Goal: Task Accomplishment & Management: Use online tool/utility

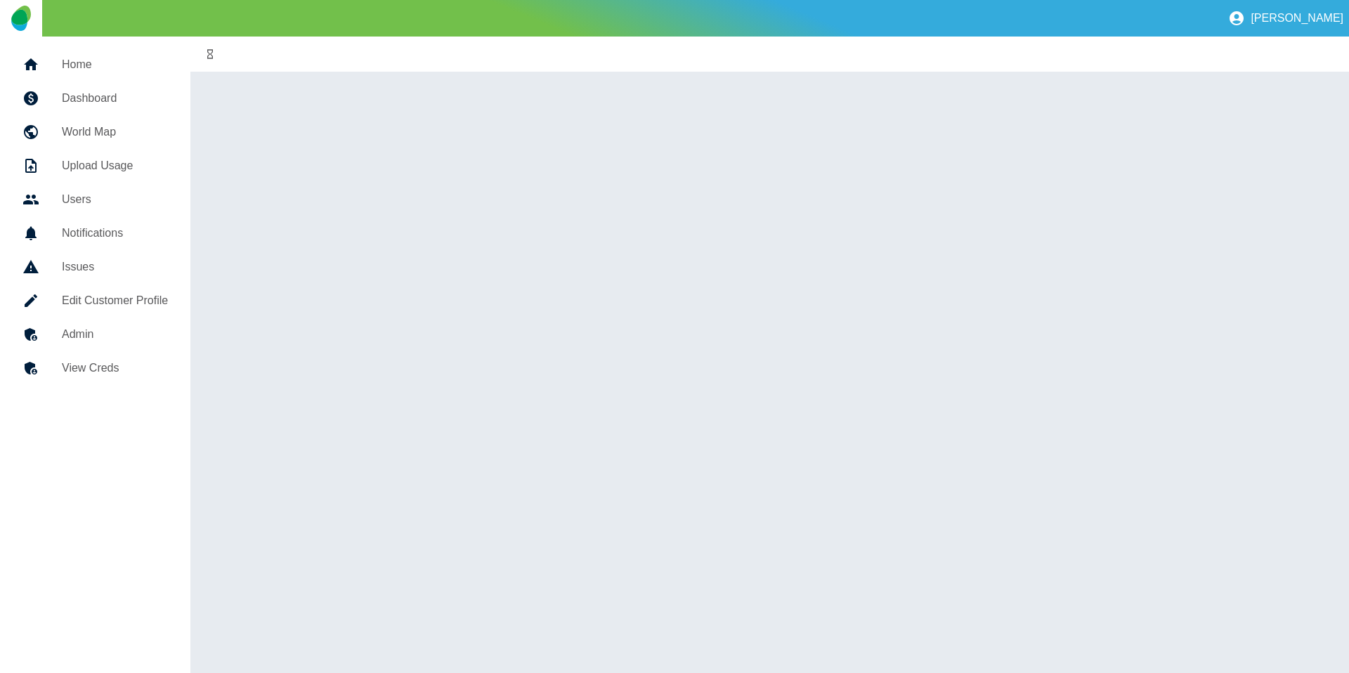
click at [122, 335] on body "[PERSON_NAME] Home Dashboard World Map Upload Usage Users Notifications Issues …" at bounding box center [674, 336] width 1349 height 673
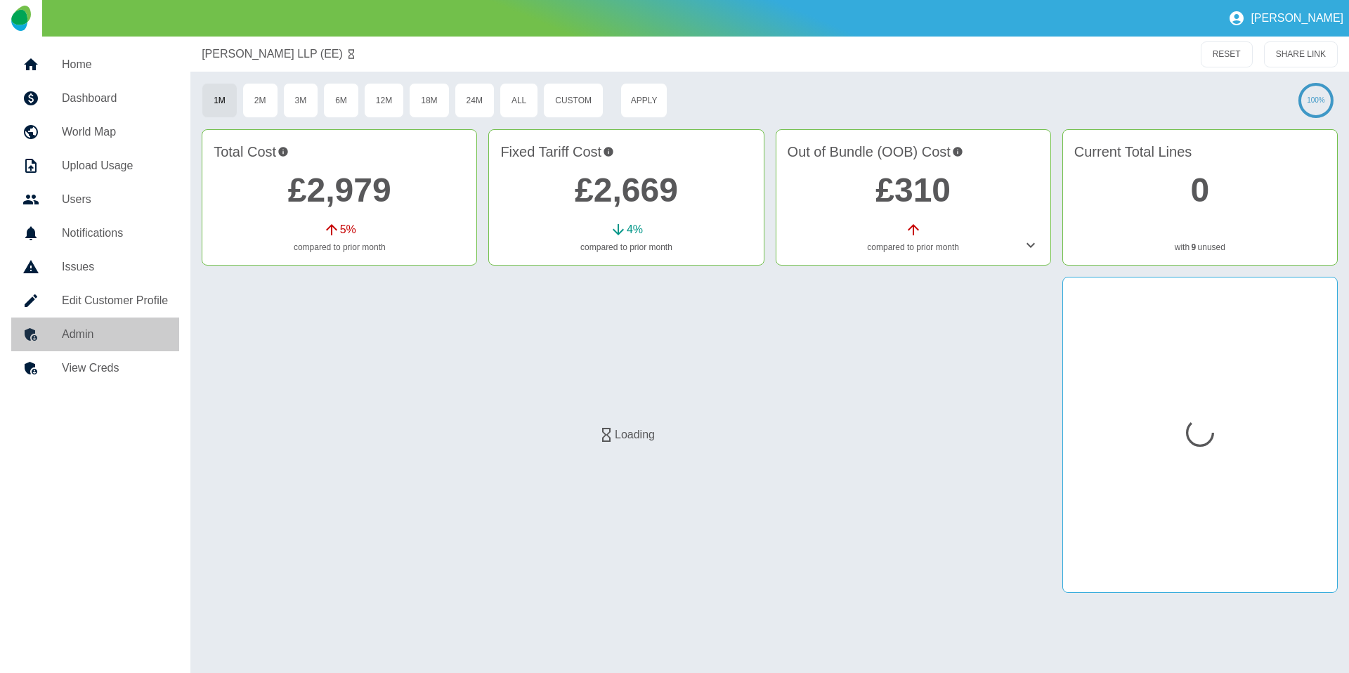
click at [120, 337] on h5 "Admin" at bounding box center [115, 334] width 106 height 17
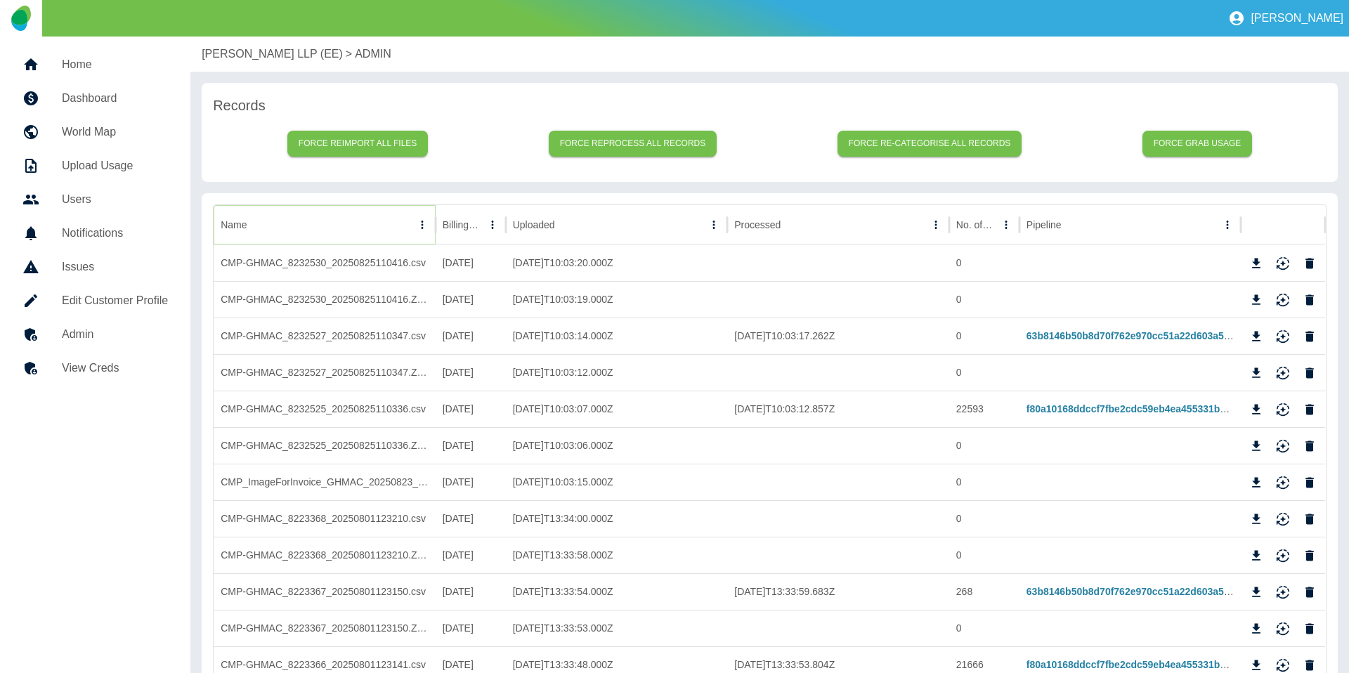
click at [424, 230] on button "Name column menu" at bounding box center [422, 225] width 20 height 20
click at [330, 321] on span "Filter" at bounding box center [357, 315] width 126 height 17
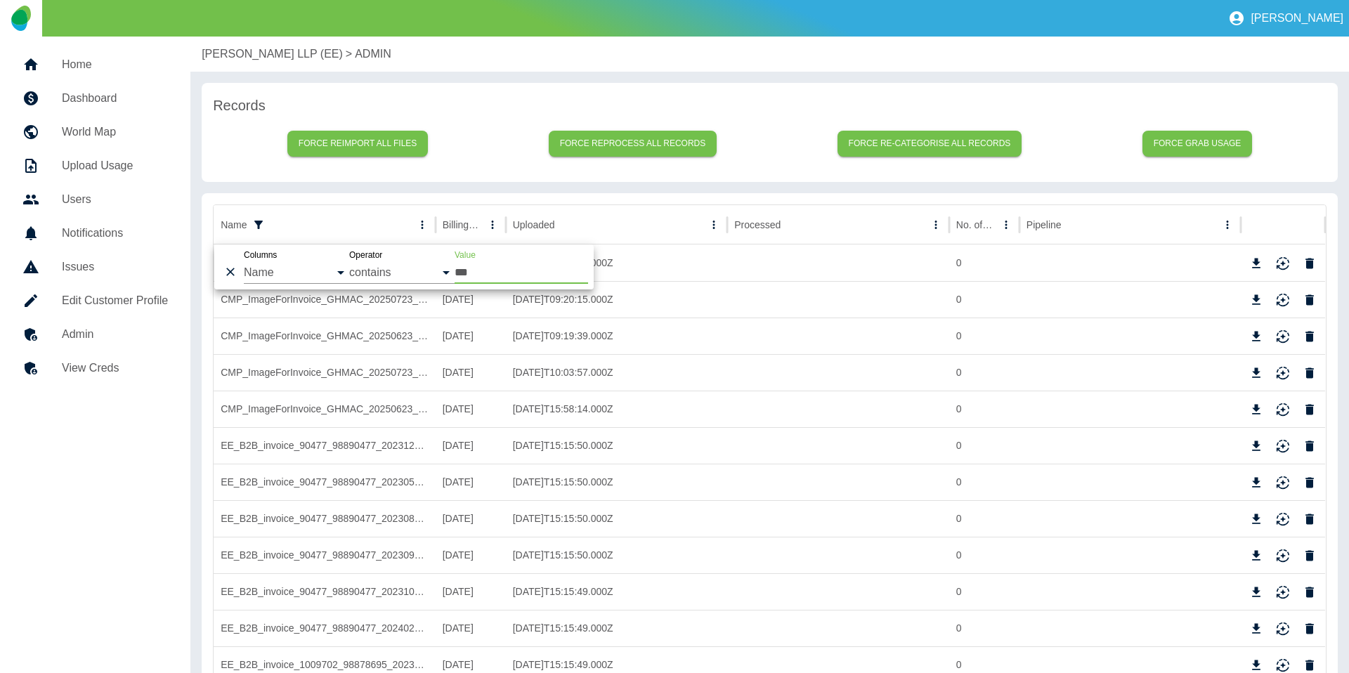
type input "***"
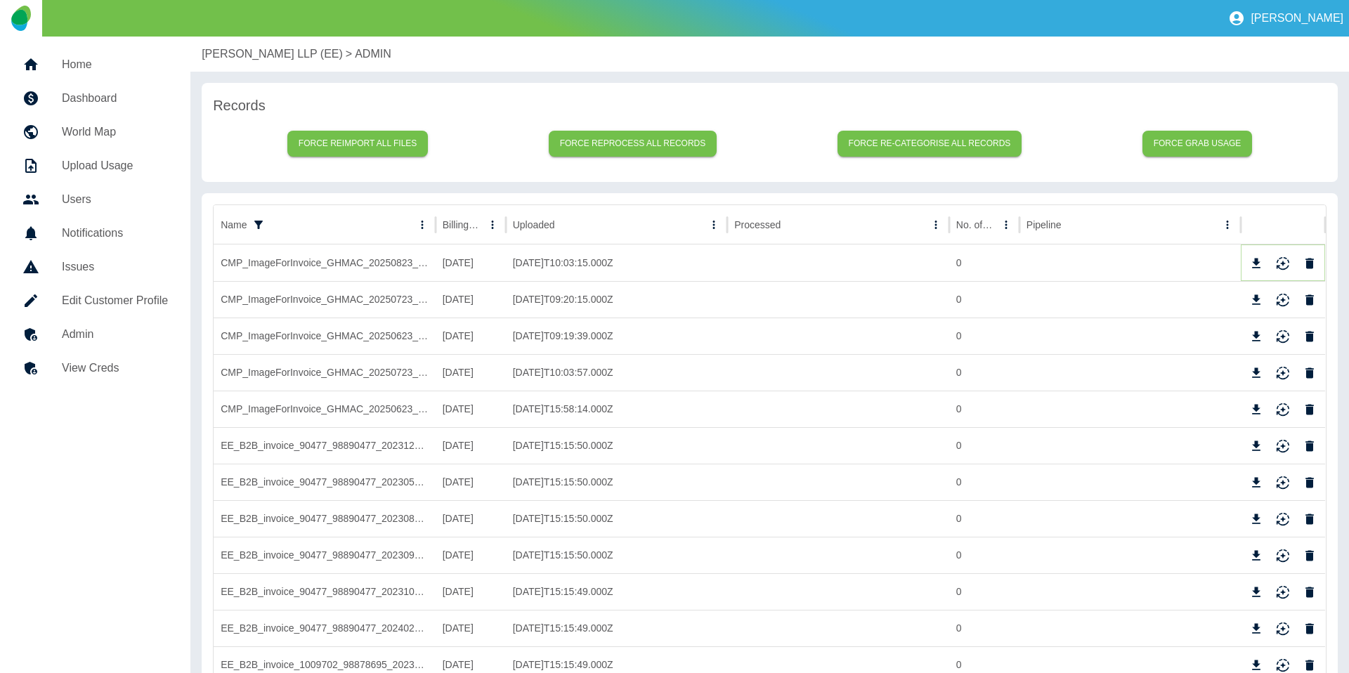
click at [1252, 258] on icon "Download" at bounding box center [1256, 263] width 14 height 14
click at [219, 55] on p "[PERSON_NAME] LLP (EE)" at bounding box center [272, 54] width 141 height 17
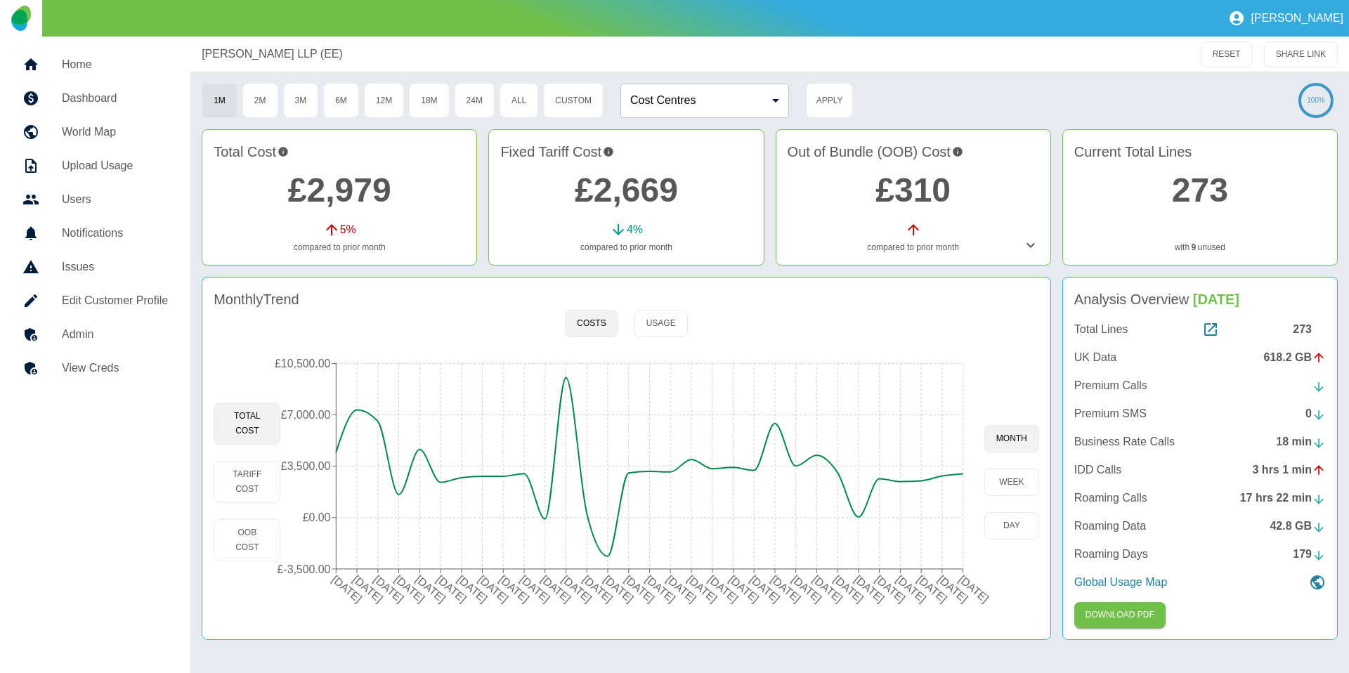
click at [131, 337] on h5 "Admin" at bounding box center [115, 334] width 106 height 17
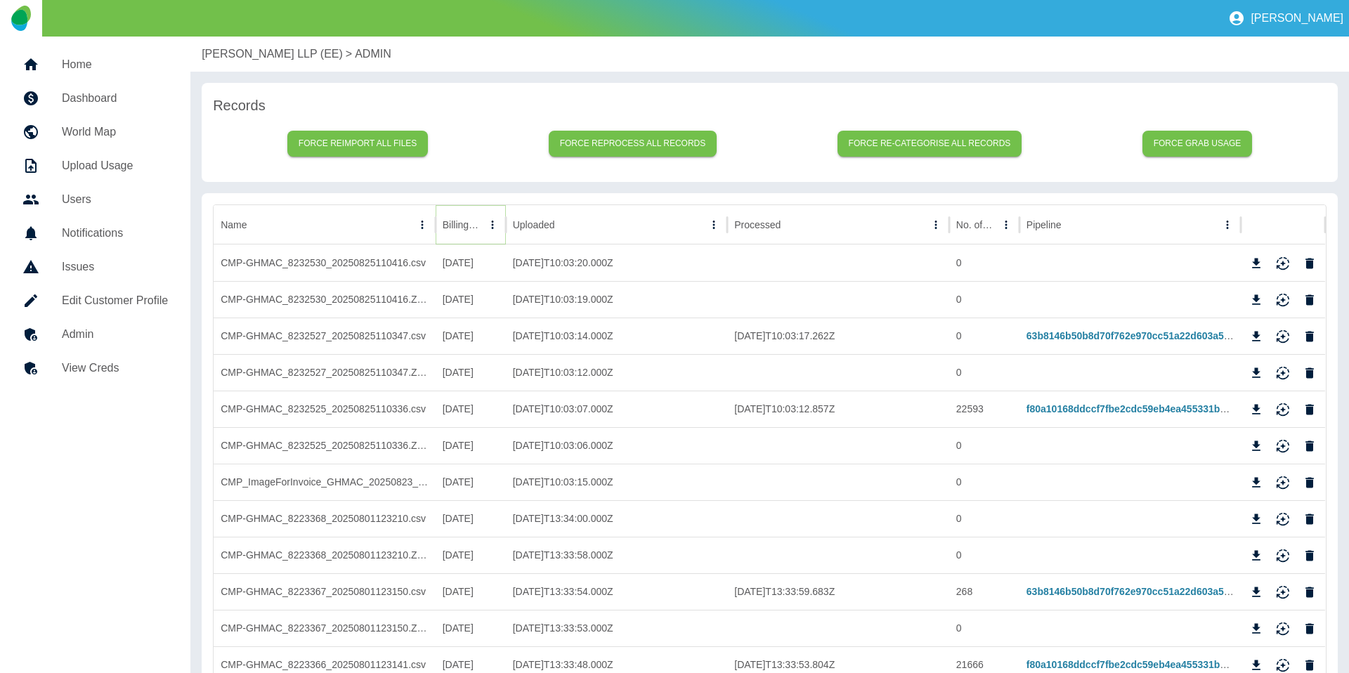
click at [486, 228] on icon "Sort" at bounding box center [492, 225] width 13 height 13
click at [1255, 334] on icon "Download" at bounding box center [1257, 336] width 8 height 10
click at [1265, 409] on button "Download" at bounding box center [1256, 409] width 21 height 21
click at [264, 48] on p "[PERSON_NAME] LLP (EE)" at bounding box center [272, 54] width 141 height 17
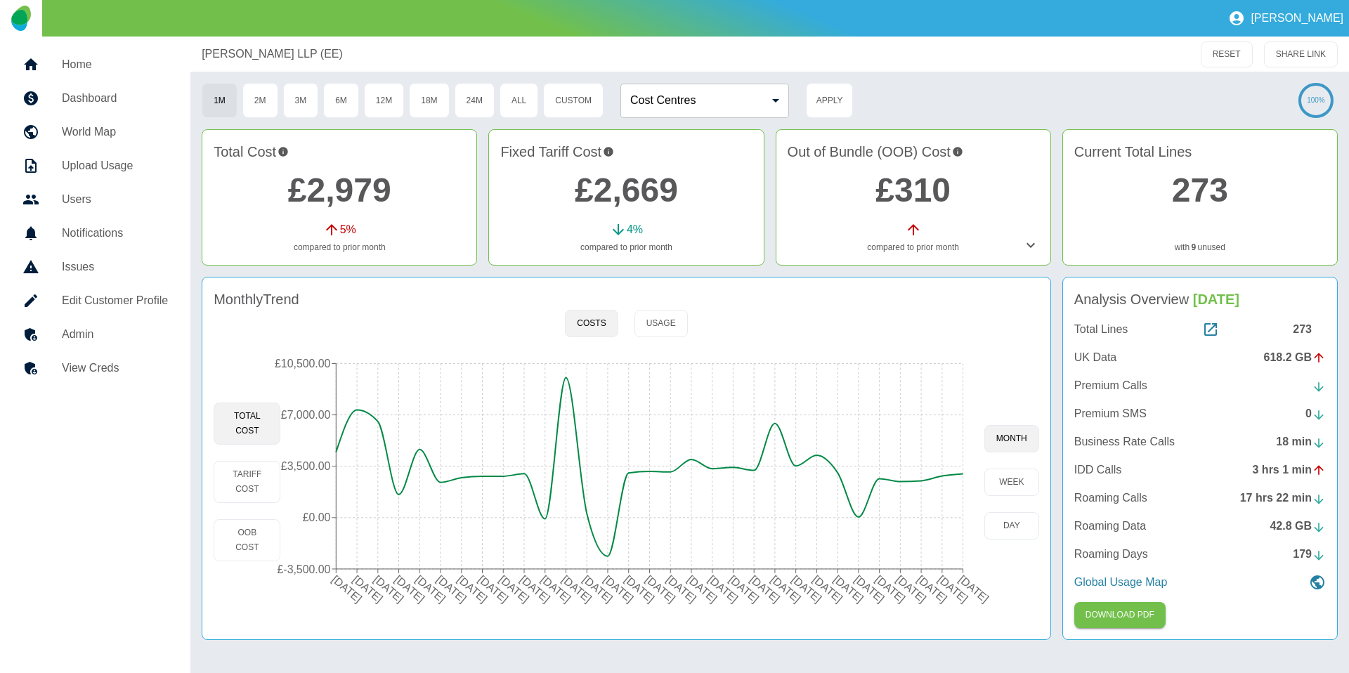
click at [1029, 247] on icon at bounding box center [1030, 245] width 17 height 17
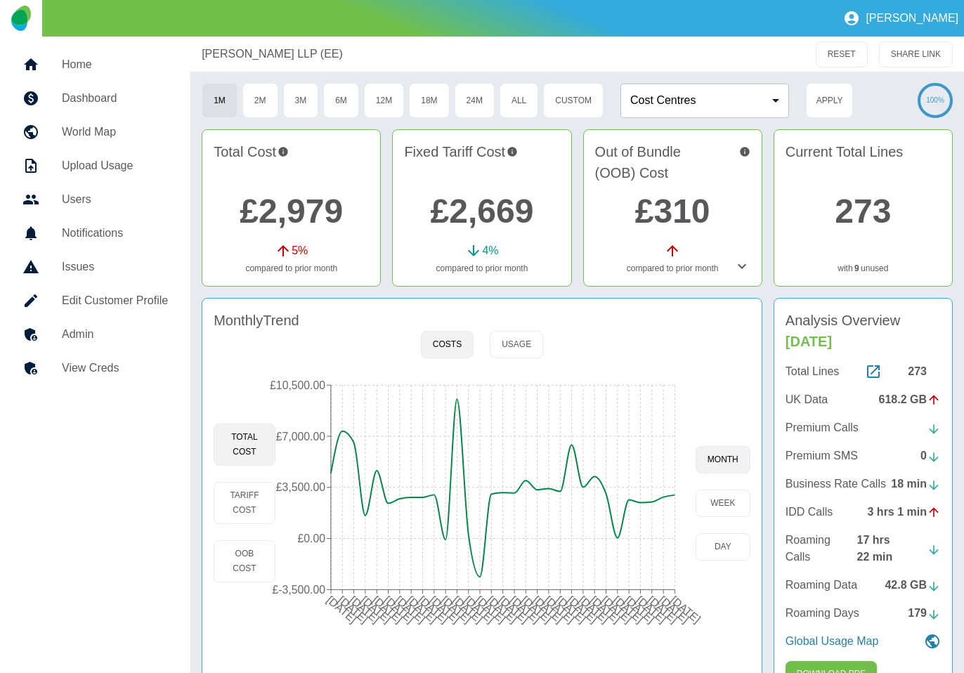
click at [746, 266] on icon at bounding box center [742, 266] width 17 height 17
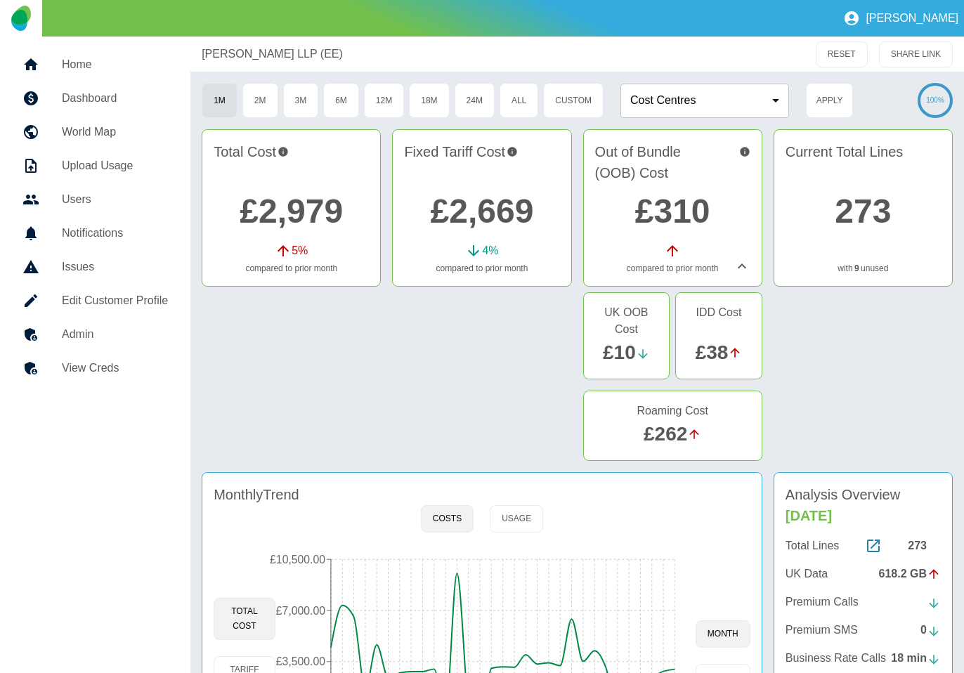
click at [739, 269] on icon at bounding box center [742, 266] width 17 height 17
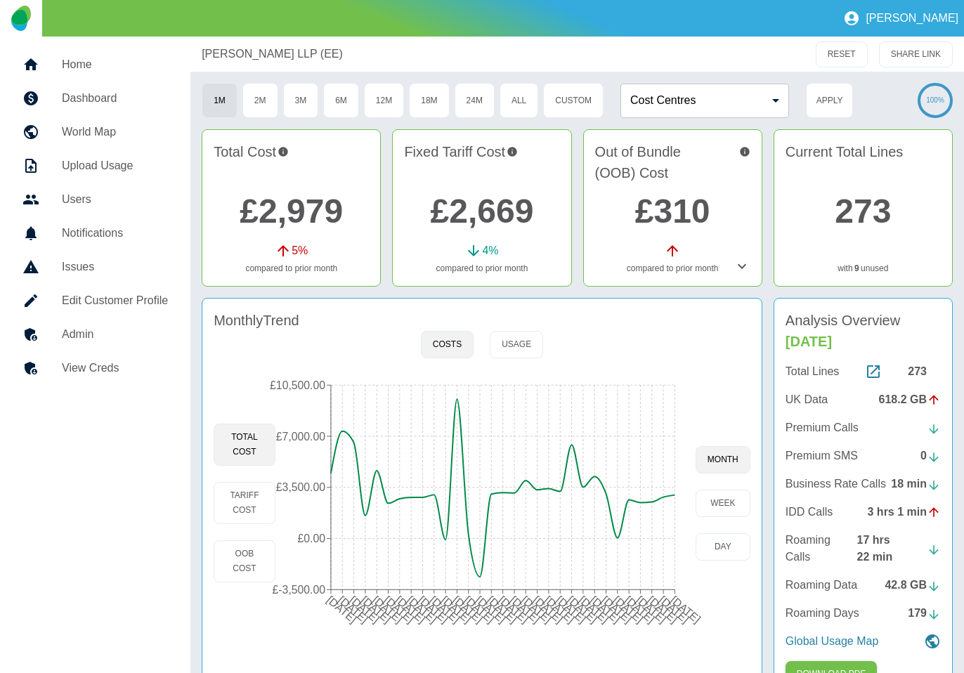
click at [266, 222] on link "£2,979" at bounding box center [291, 211] width 103 height 37
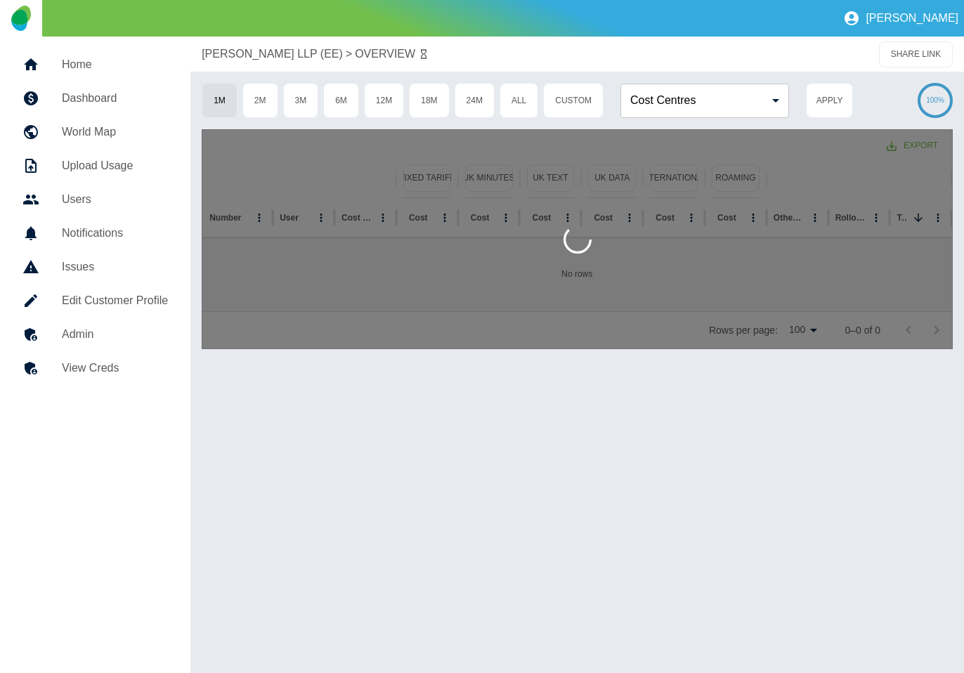
click at [328, 216] on div at bounding box center [577, 239] width 751 height 220
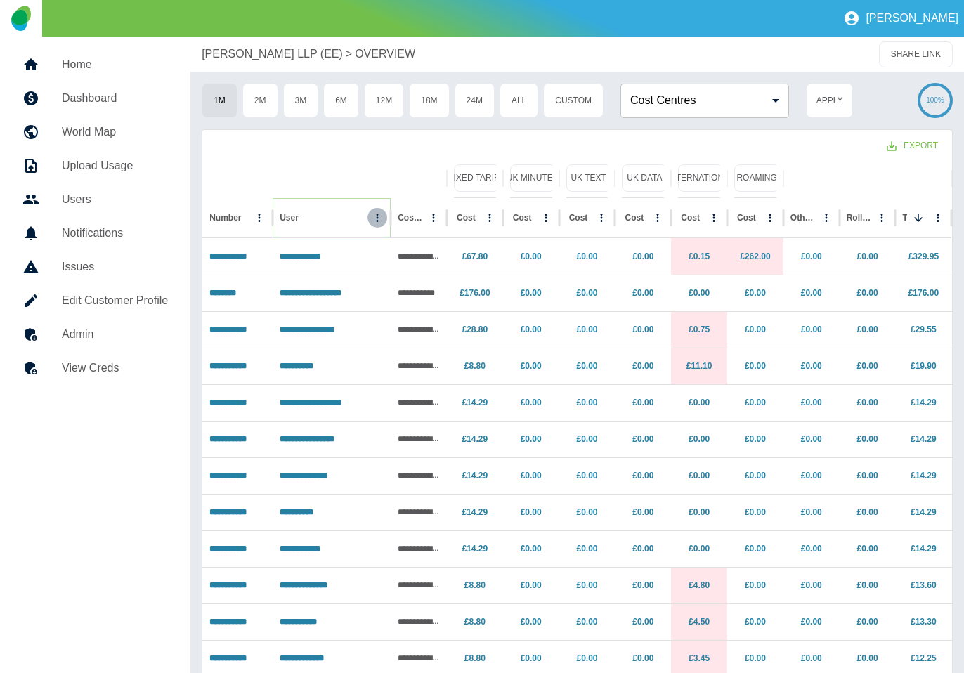
click at [377, 217] on icon "User column menu" at bounding box center [378, 218] width 2 height 8
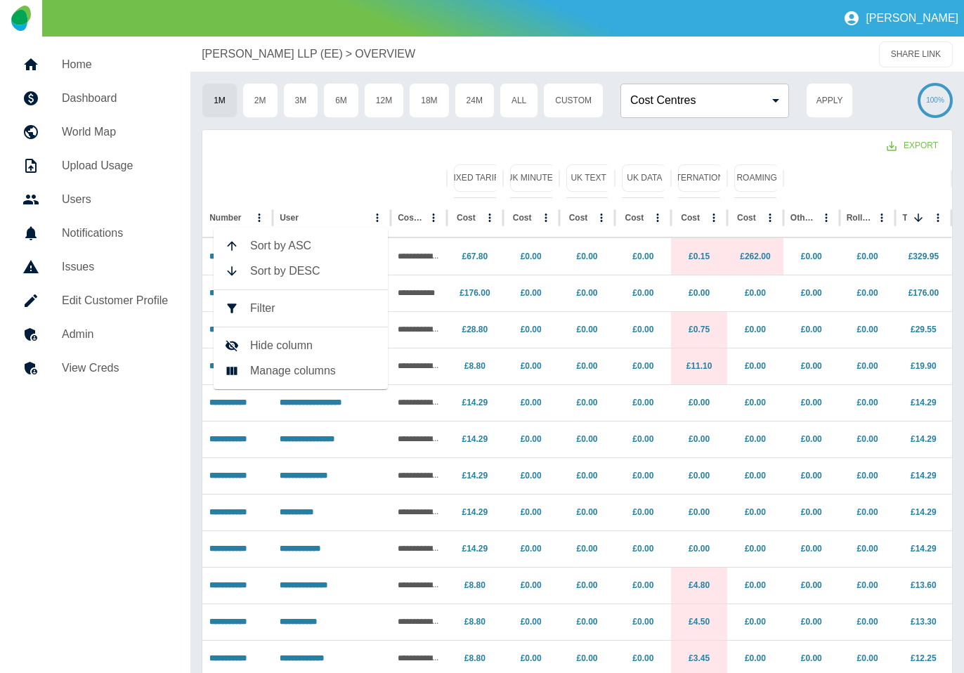
click at [290, 296] on li "Filter" at bounding box center [301, 308] width 174 height 25
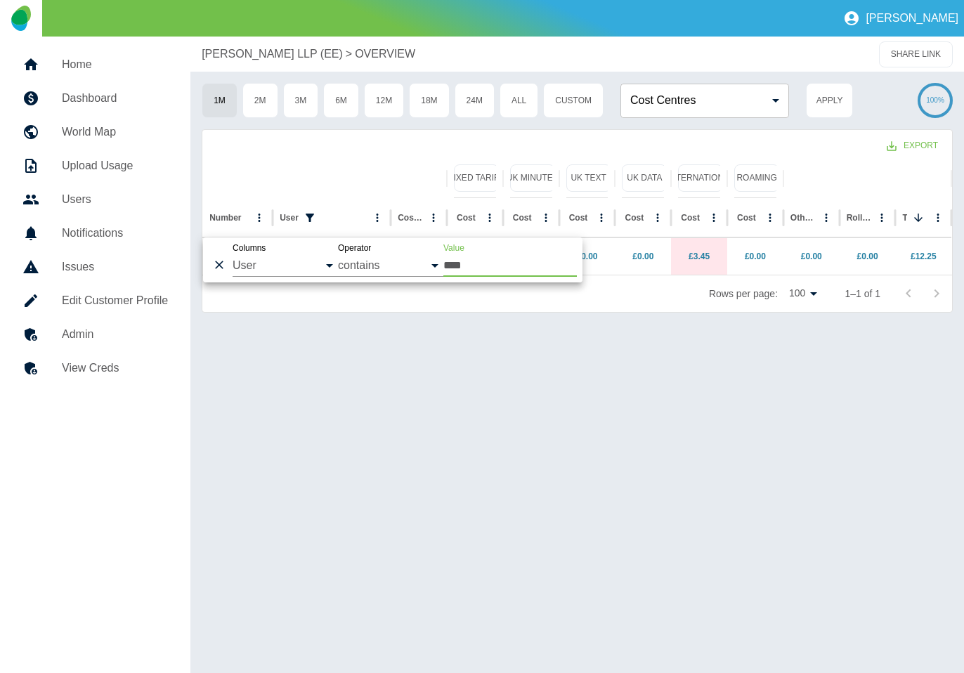
type input "****"
click at [333, 145] on div "Export" at bounding box center [577, 144] width 750 height 29
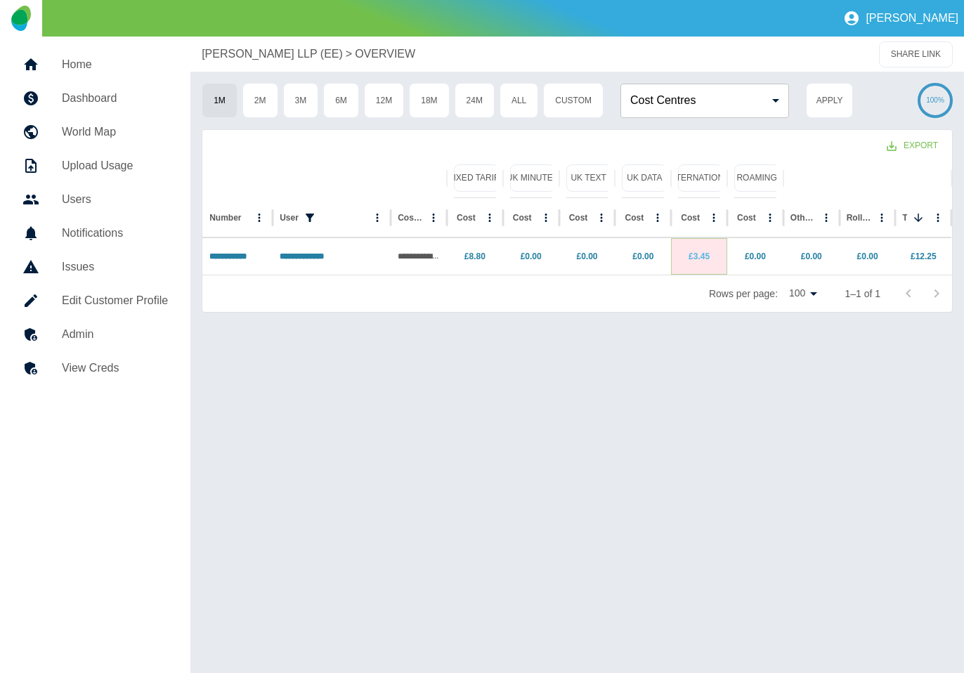
click at [697, 256] on link "£3.45" at bounding box center [699, 257] width 21 height 10
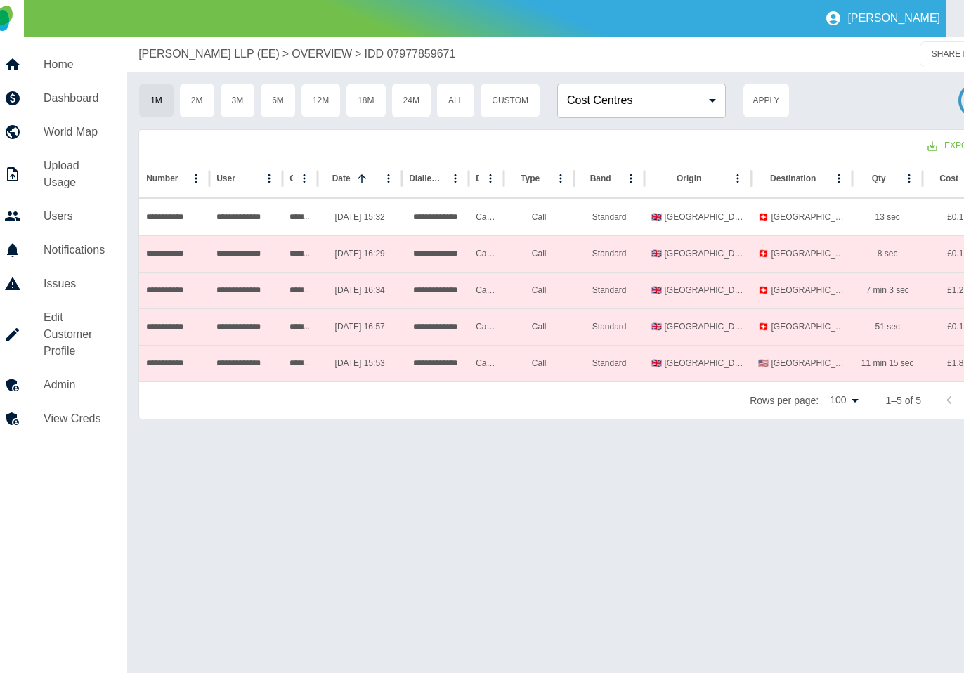
scroll to position [0, 61]
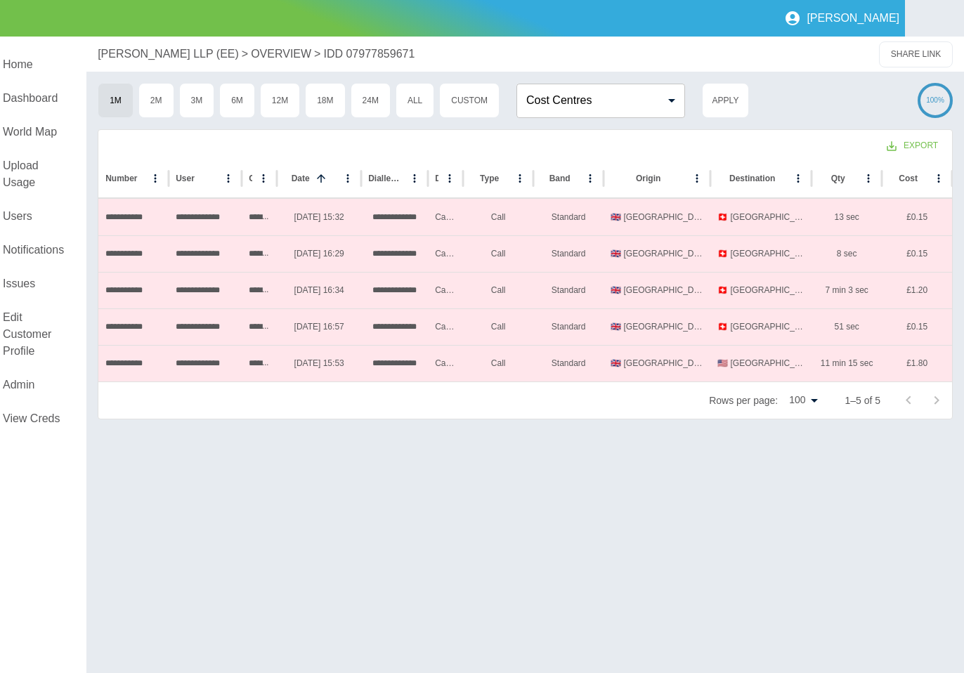
click at [259, 52] on p "OVERVIEW" at bounding box center [281, 54] width 60 height 17
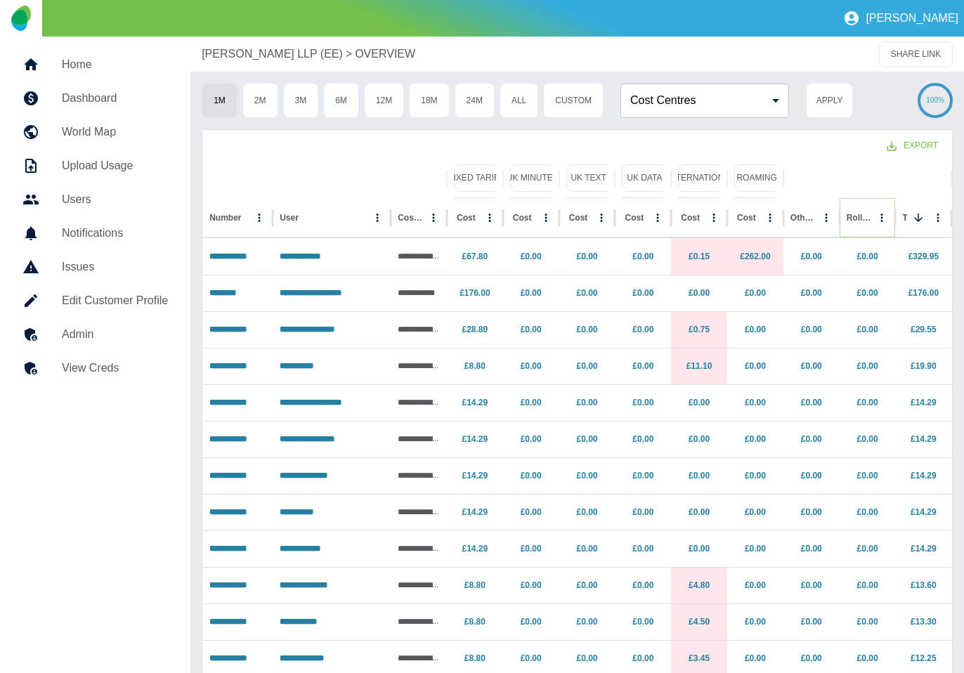
click at [876, 218] on icon "Sort" at bounding box center [882, 218] width 13 height 13
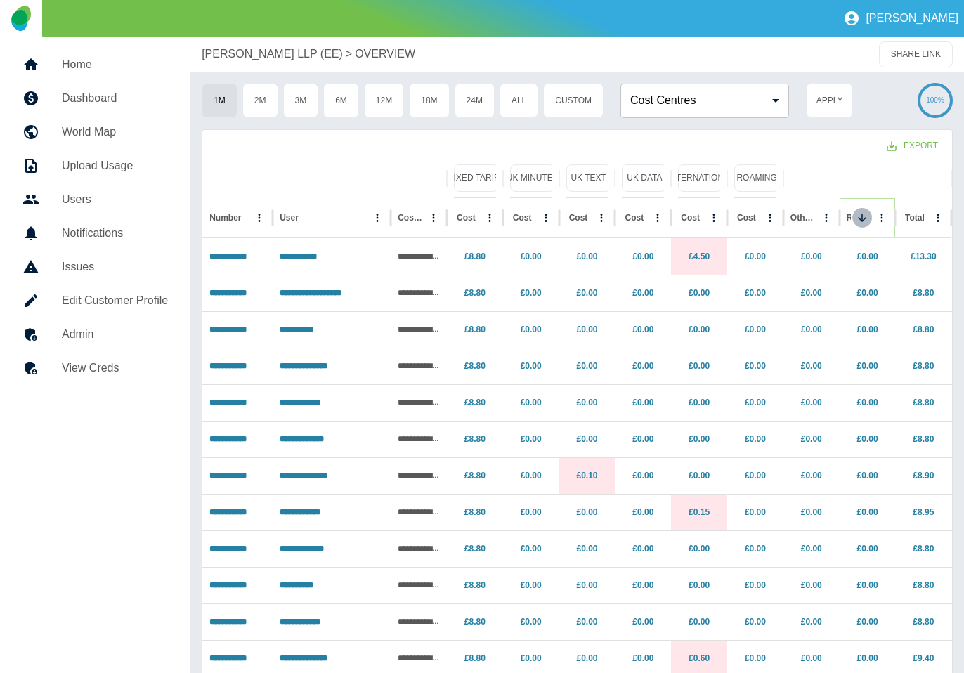
click at [862, 218] on icon "Sort" at bounding box center [862, 218] width 13 height 13
click at [245, 58] on p "[PERSON_NAME] LLP (EE)" at bounding box center [272, 54] width 141 height 17
